Goal: Information Seeking & Learning: Learn about a topic

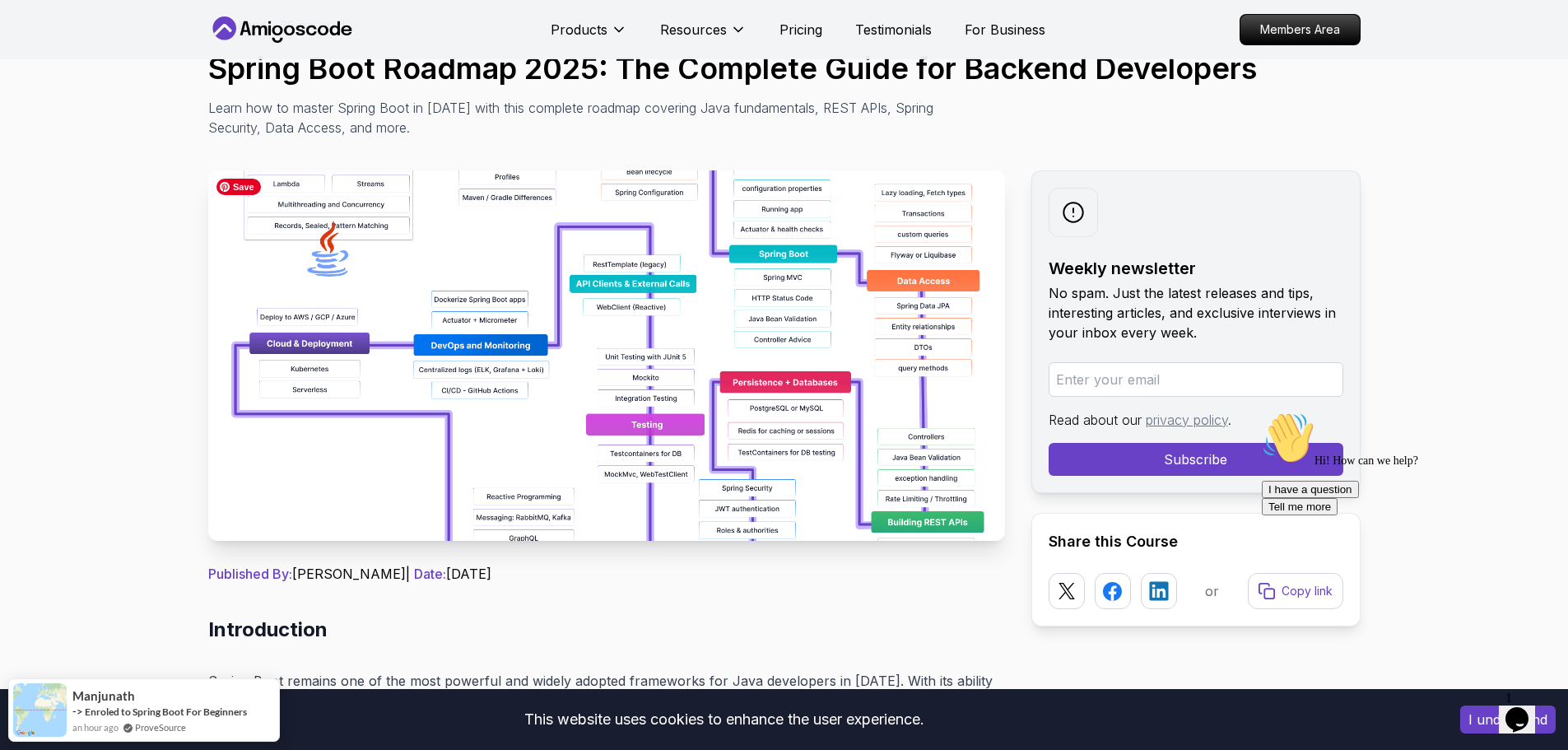
scroll to position [165, 0]
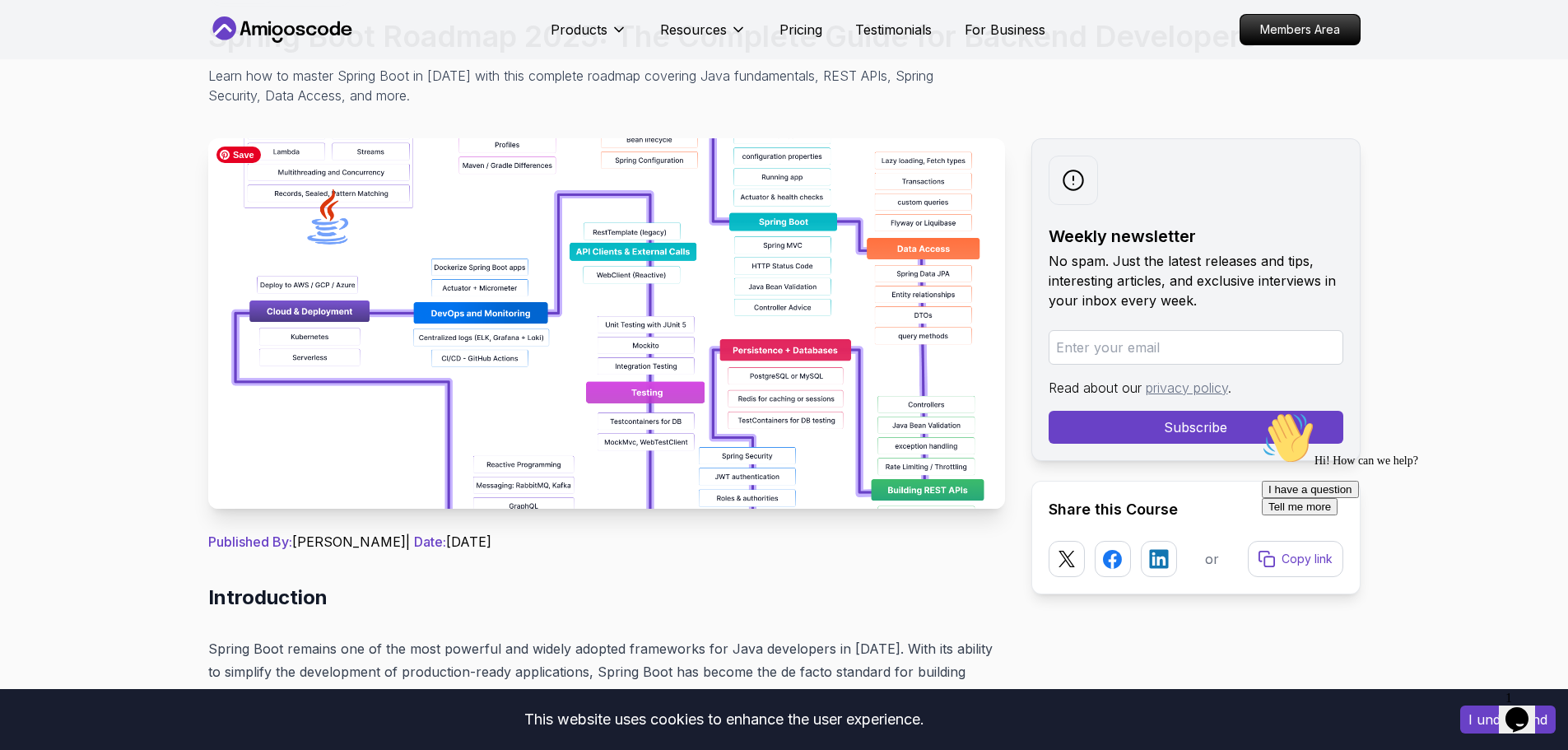
click at [629, 330] on img at bounding box center [606, 323] width 796 height 371
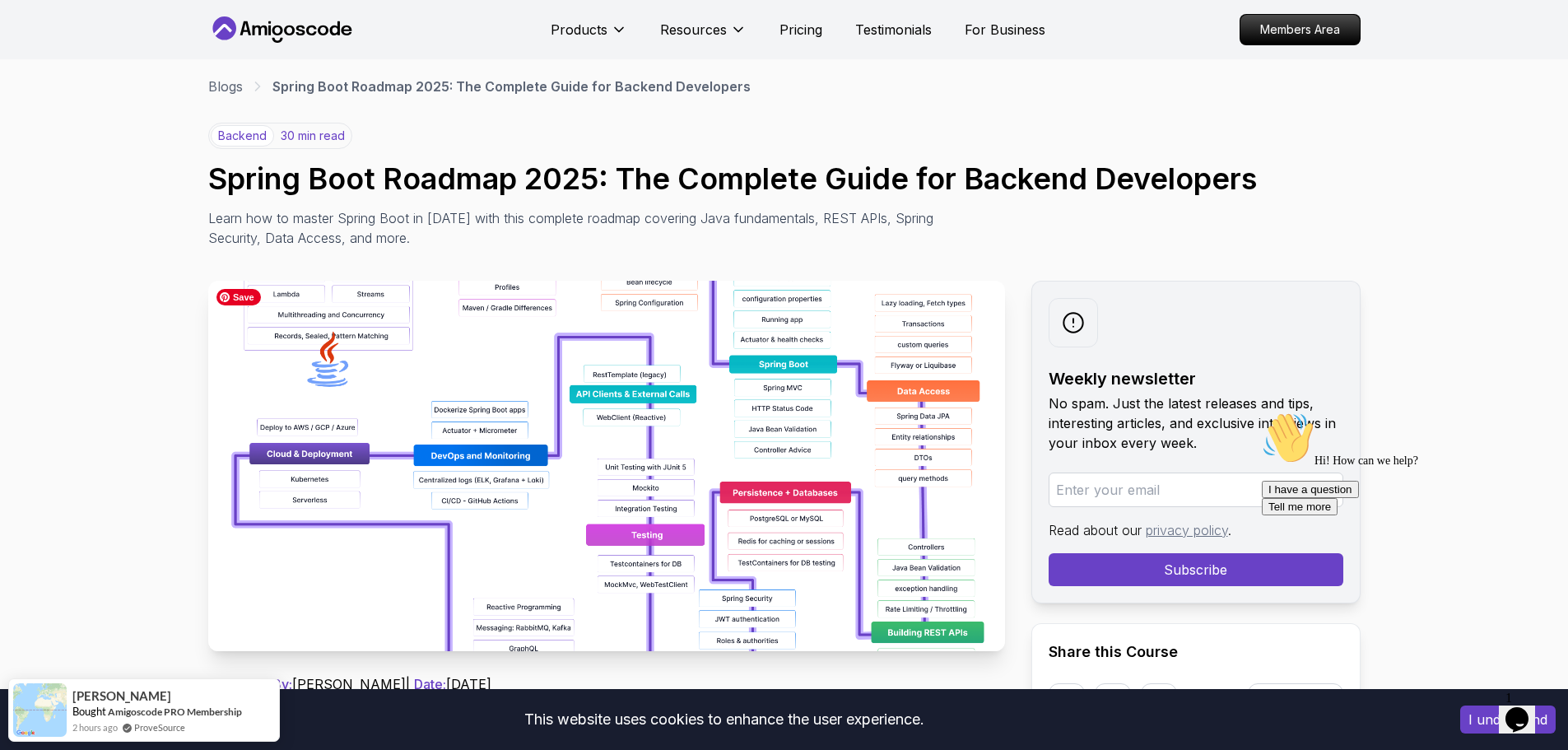
scroll to position [0, 0]
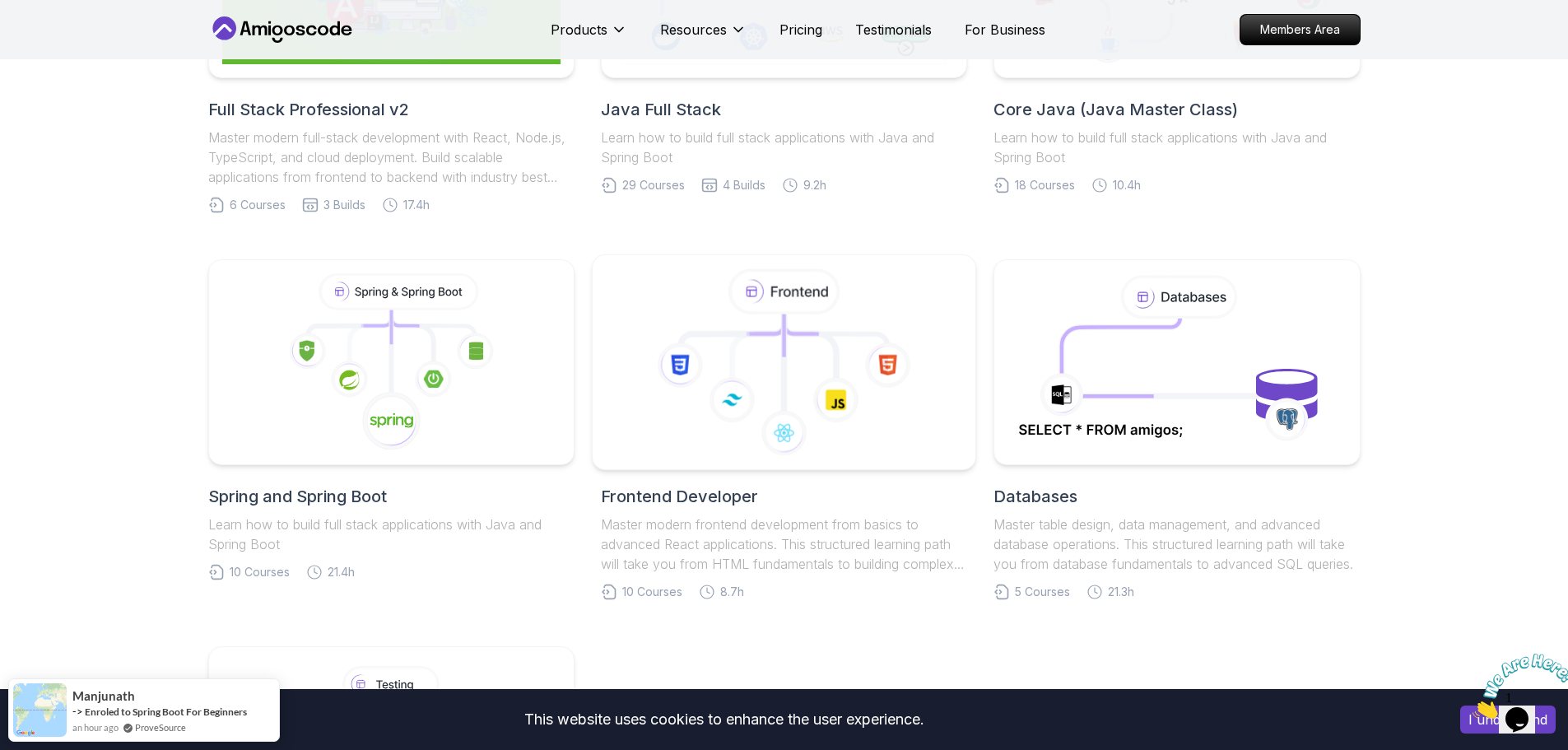
scroll to position [576, 0]
click at [404, 285] on icon at bounding box center [398, 289] width 162 height 34
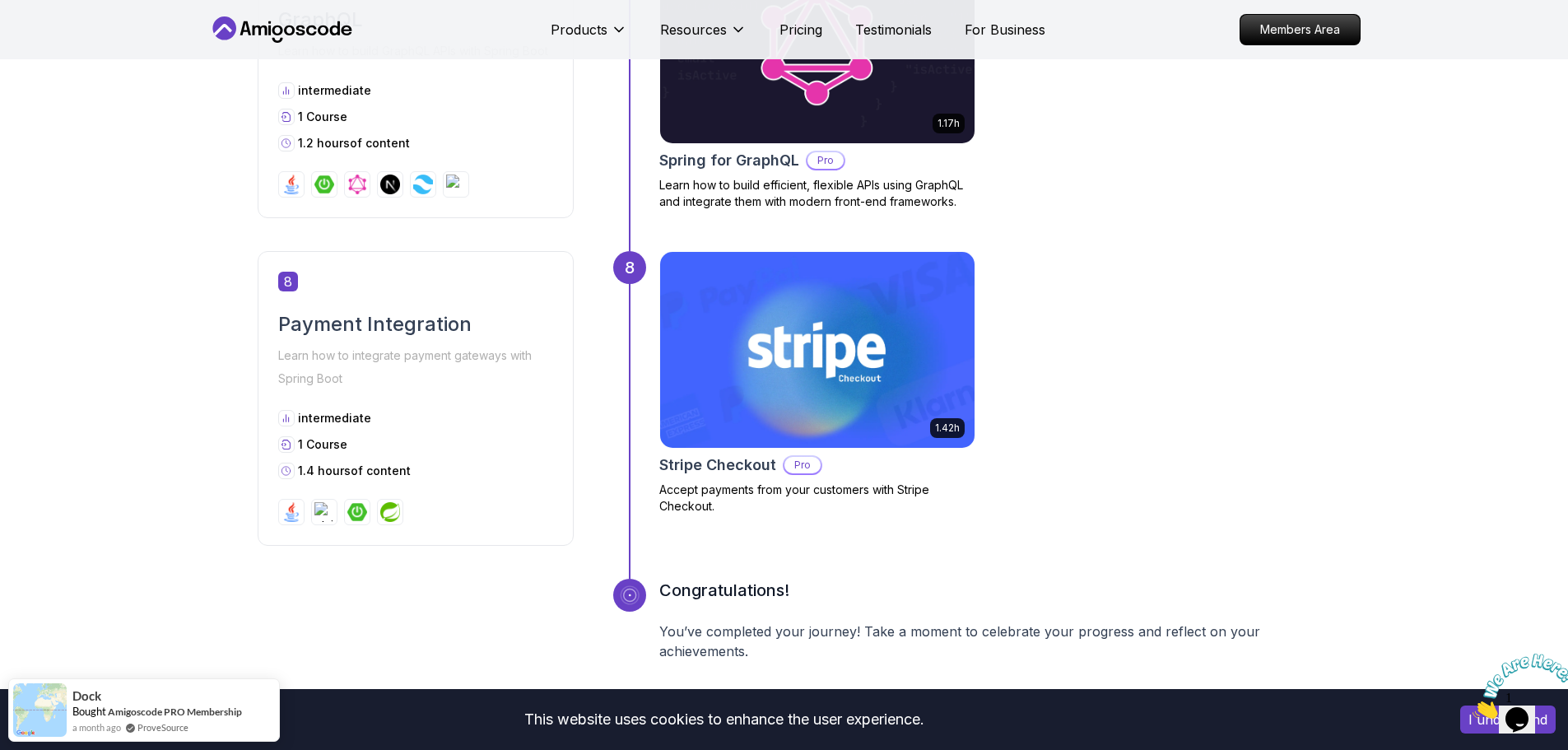
scroll to position [2798, 0]
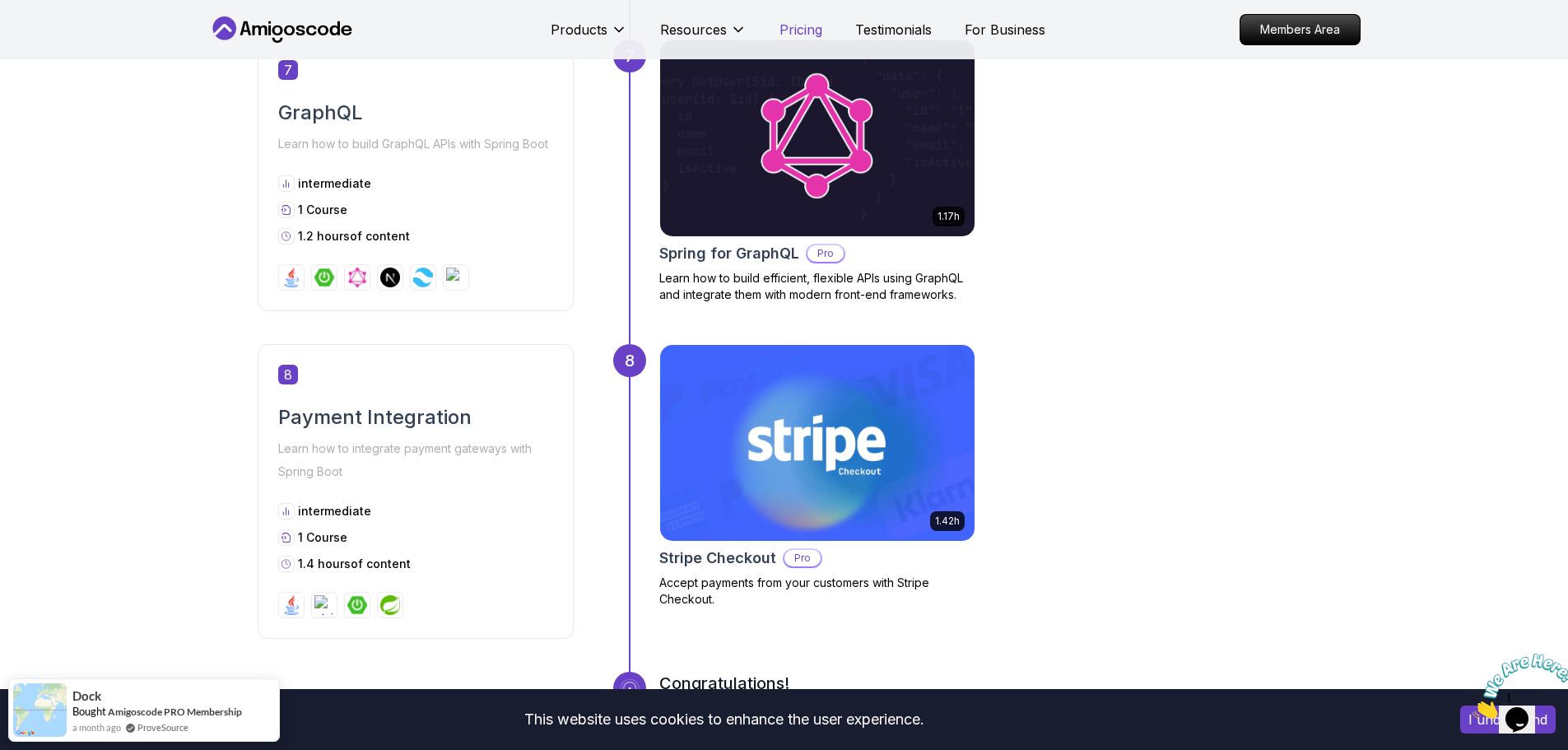
click at [796, 26] on p "Pricing" at bounding box center [800, 30] width 42 height 20
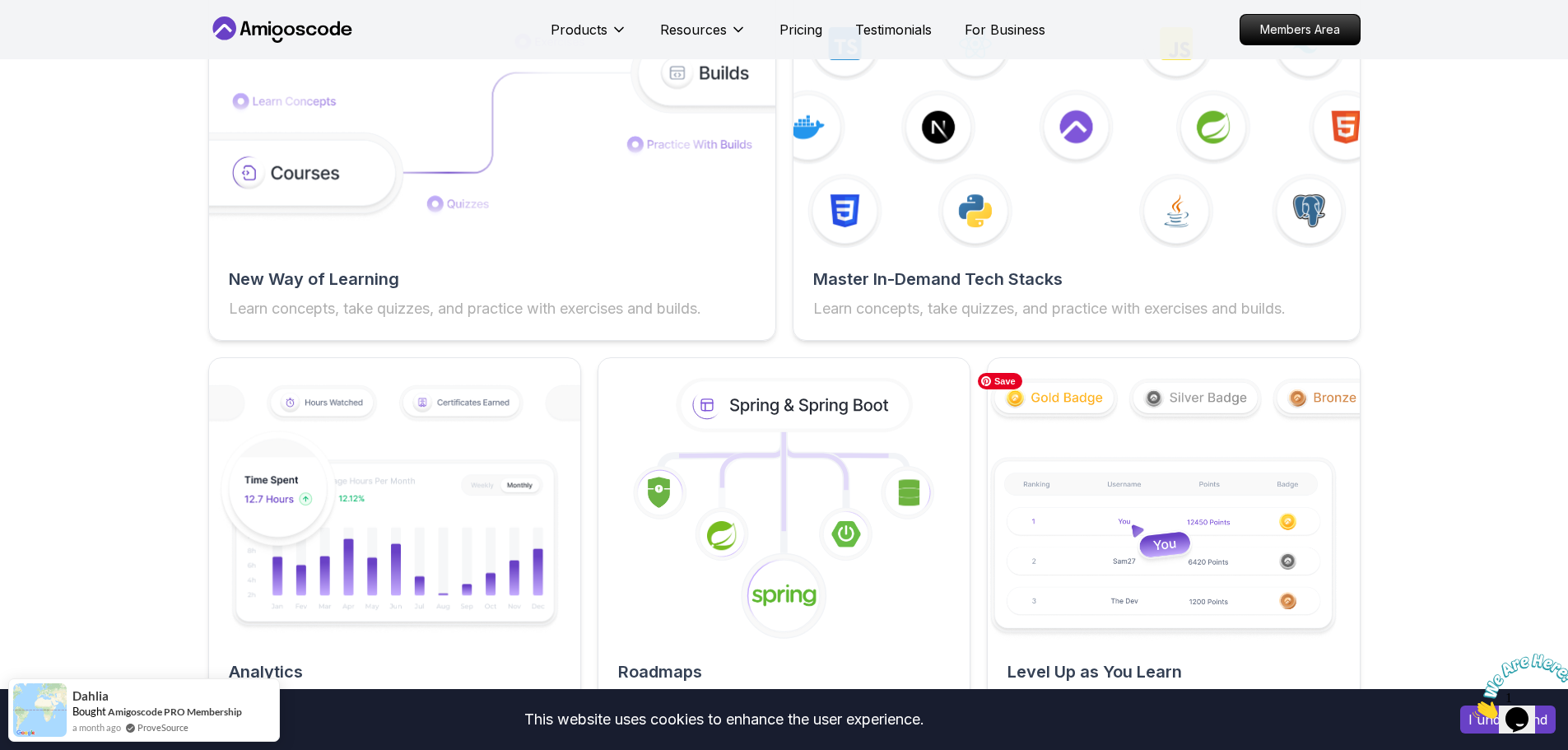
scroll to position [2617, 0]
